Goal: Browse casually

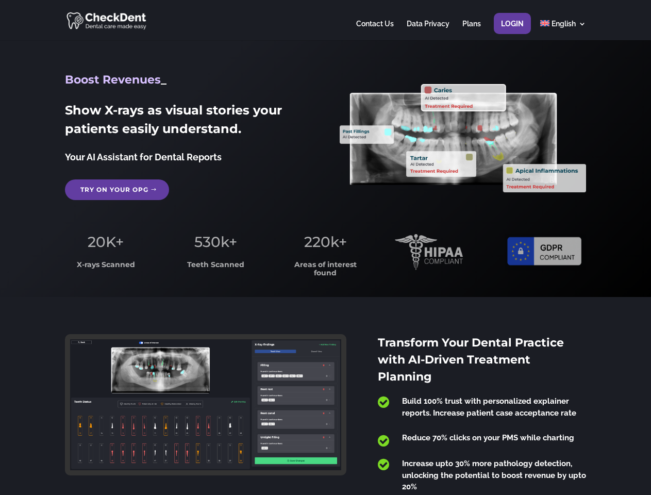
click at [325, 247] on span "220k+" at bounding box center [325, 242] width 43 height 18
click at [325, 20] on div at bounding box center [325, 20] width 520 height 40
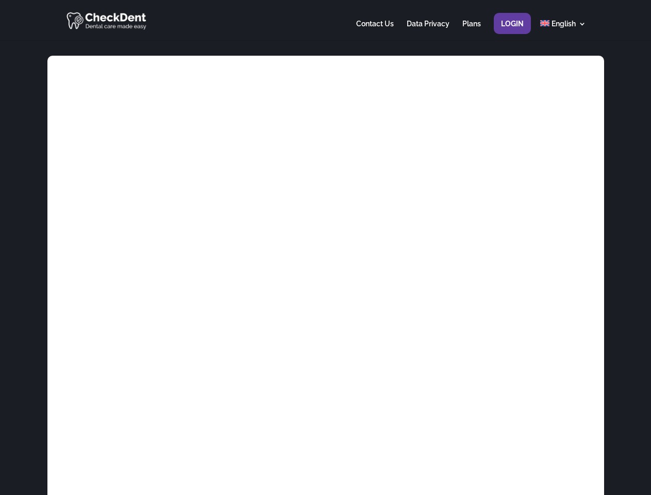
click at [325, 20] on div at bounding box center [325, 20] width 520 height 40
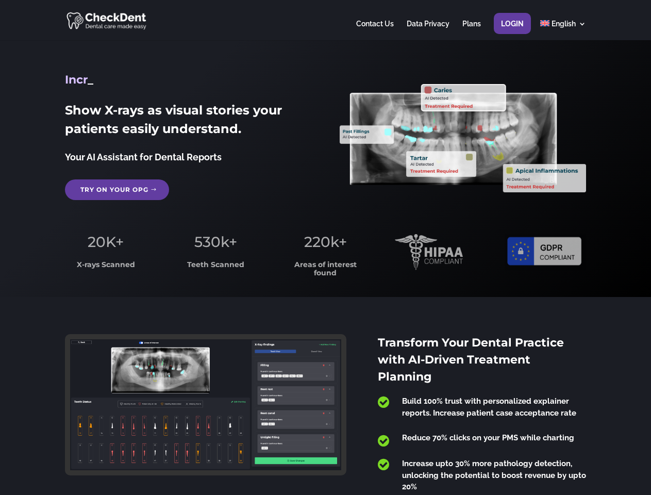
click at [325, 247] on span "220k+" at bounding box center [325, 242] width 43 height 18
click at [325, 20] on div at bounding box center [325, 20] width 520 height 40
